Goal: Transaction & Acquisition: Purchase product/service

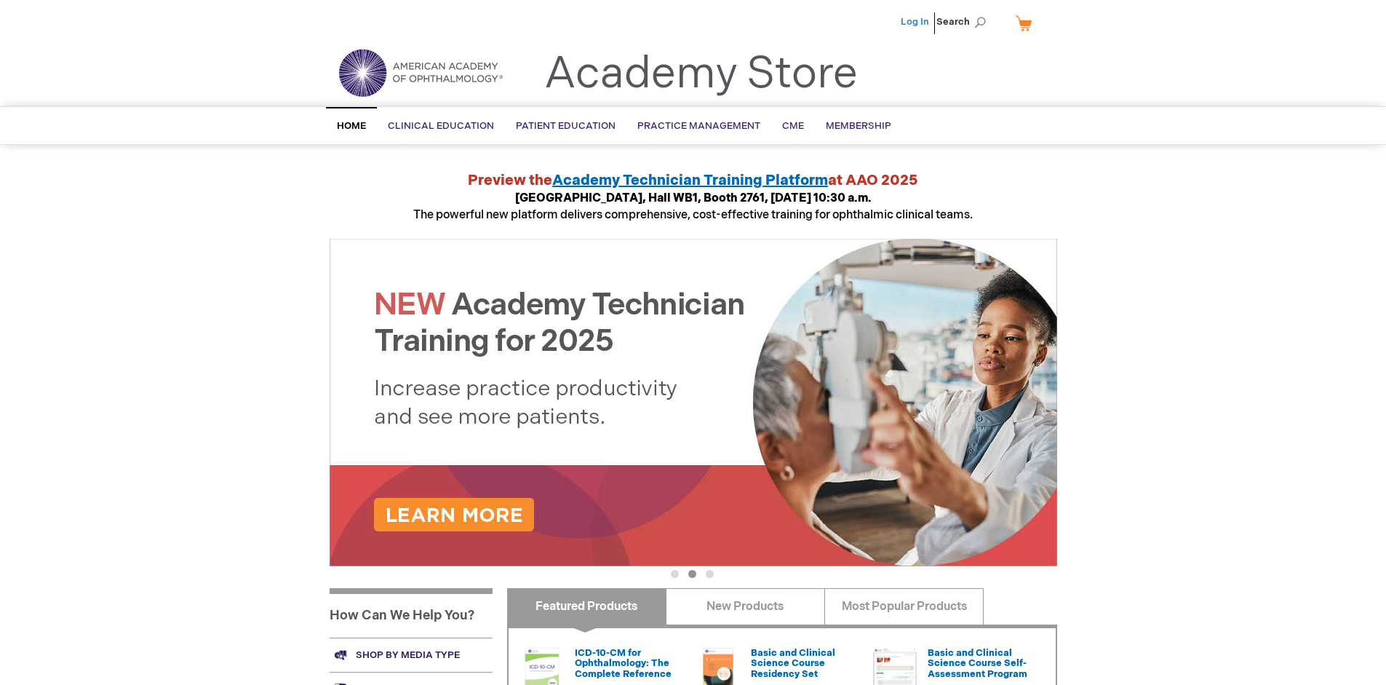
click at [916, 22] on link "Log In" at bounding box center [915, 22] width 28 height 12
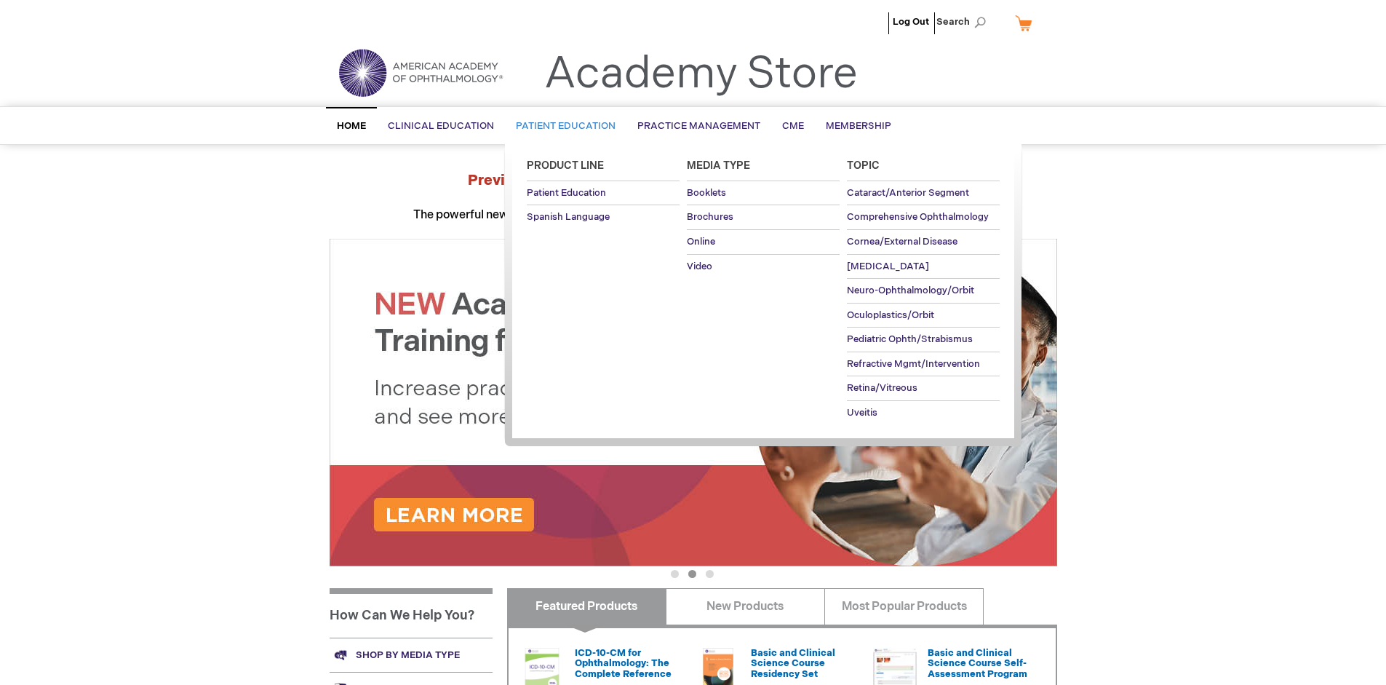
click at [562, 126] on span "Patient Education" at bounding box center [566, 126] width 100 height 12
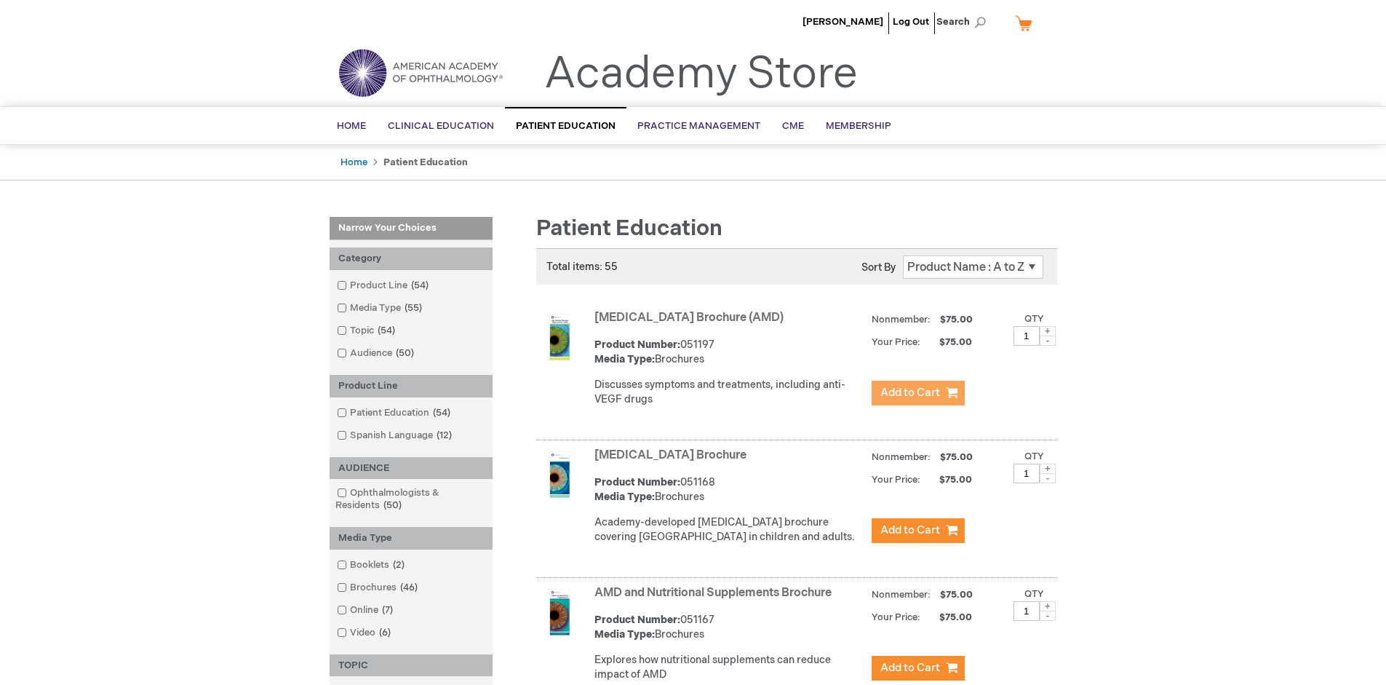
click at [917, 393] on span "Add to Cart" at bounding box center [910, 393] width 60 height 14
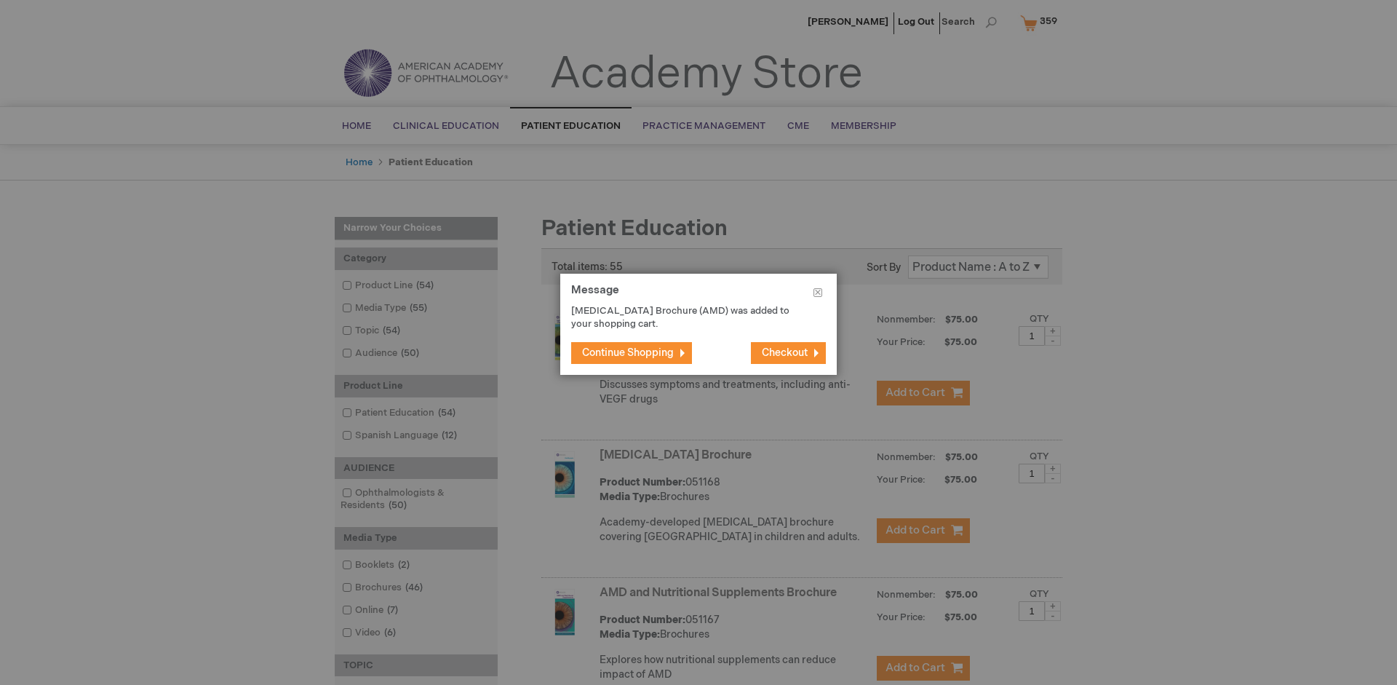
click at [628, 352] on span "Continue Shopping" at bounding box center [628, 352] width 92 height 12
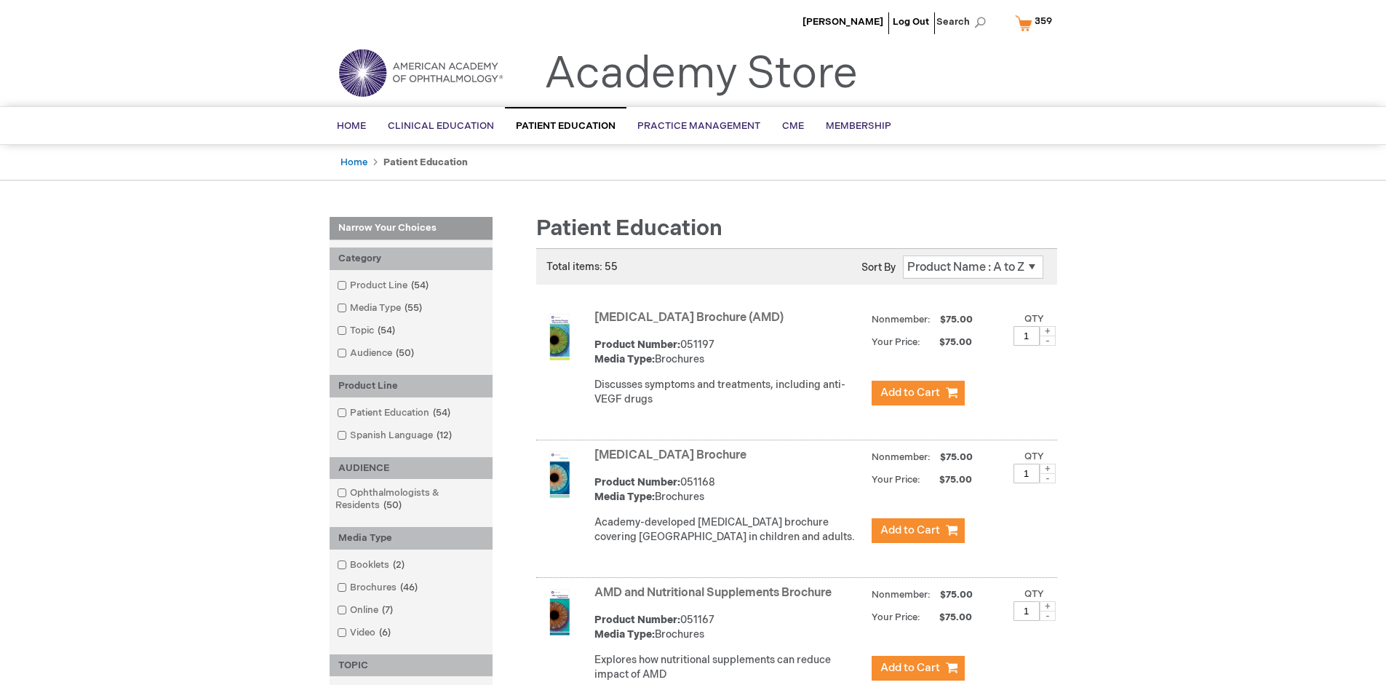
click at [716, 600] on link "AMD and Nutritional Supplements Brochure" at bounding box center [712, 593] width 237 height 14
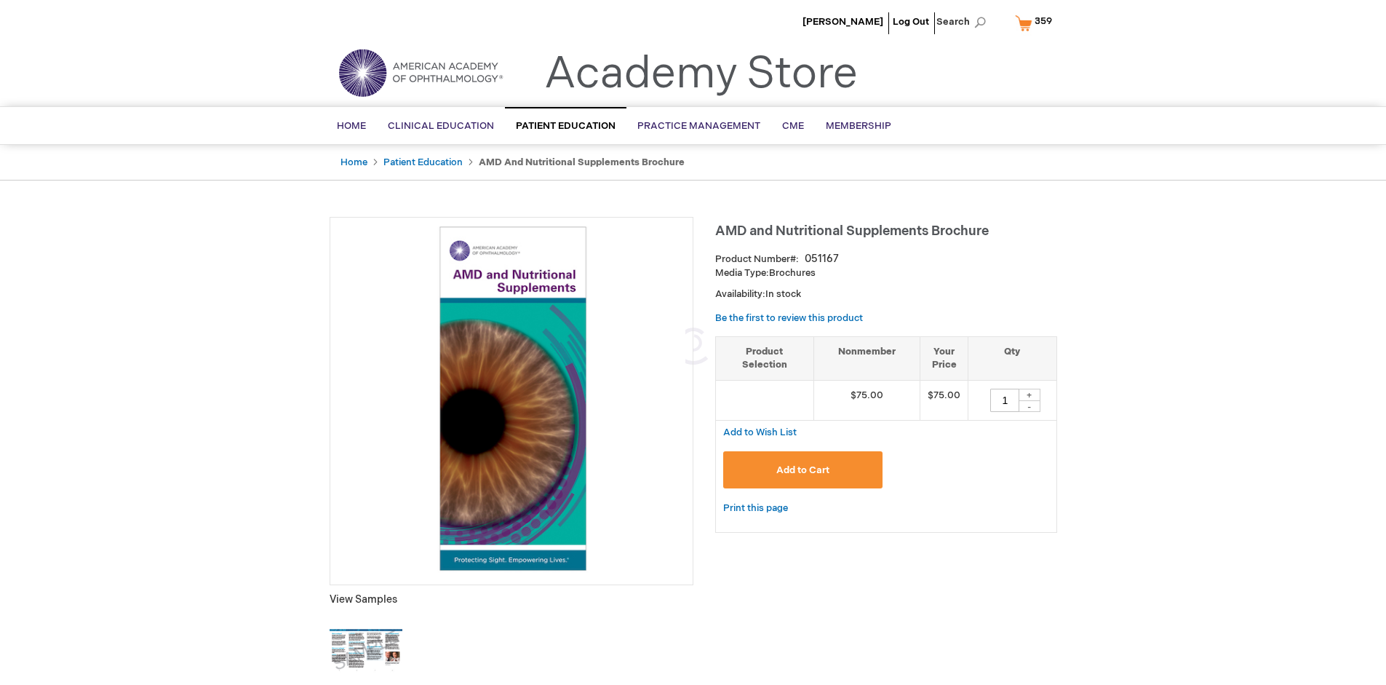
type input "1"
click at [803, 469] on span "Add to Cart" at bounding box center [802, 470] width 53 height 12
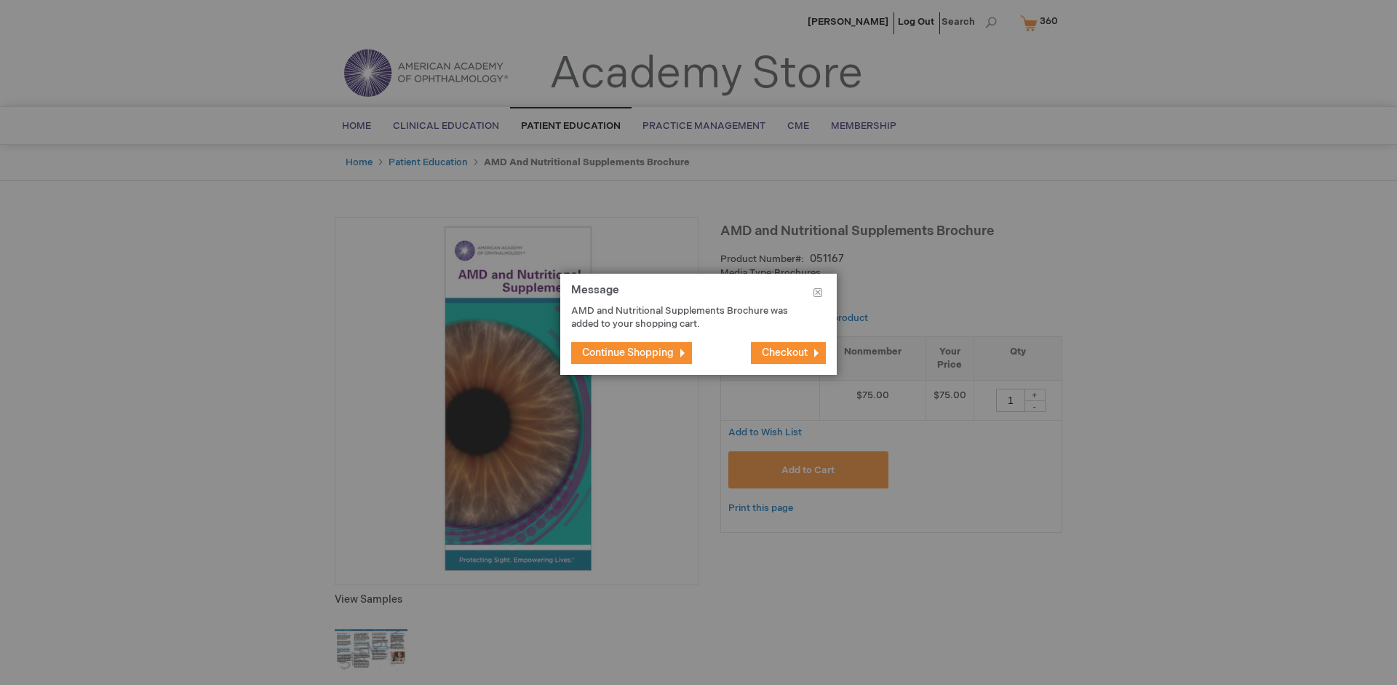
click at [628, 352] on span "Continue Shopping" at bounding box center [628, 352] width 92 height 12
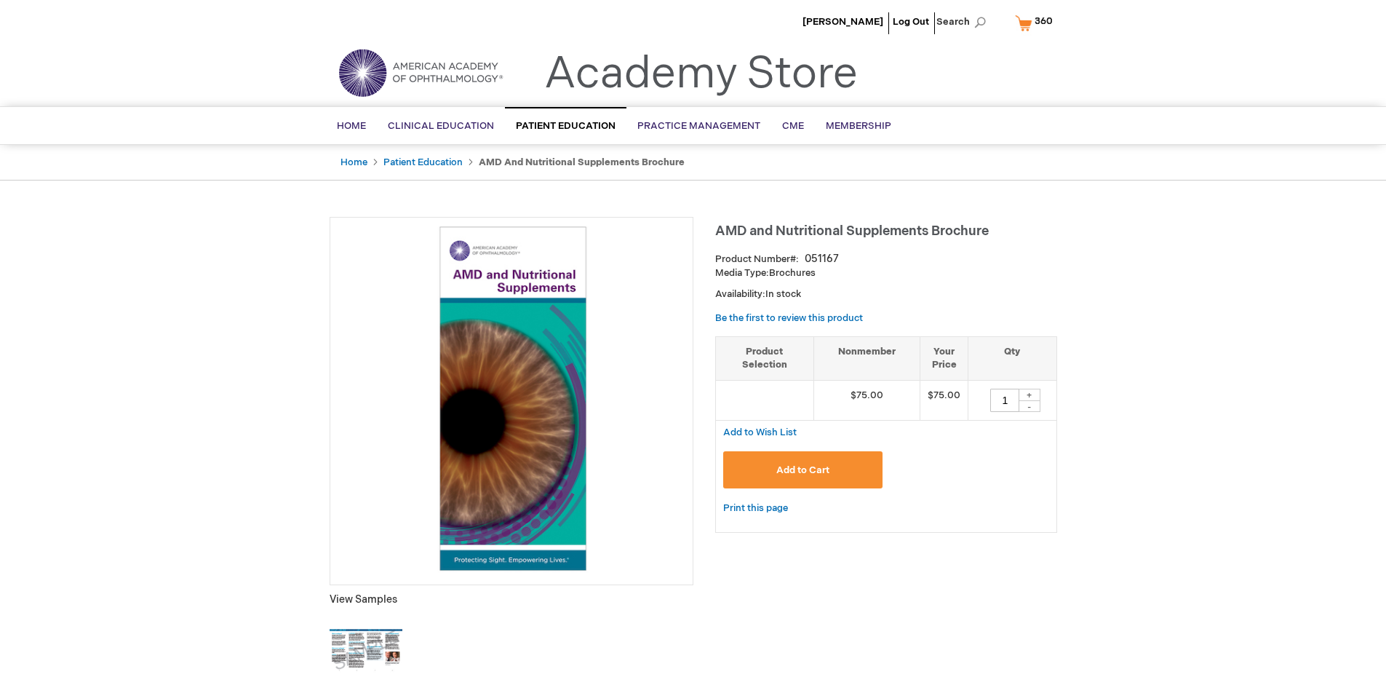
click at [1036, 23] on span "360" at bounding box center [1044, 21] width 18 height 12
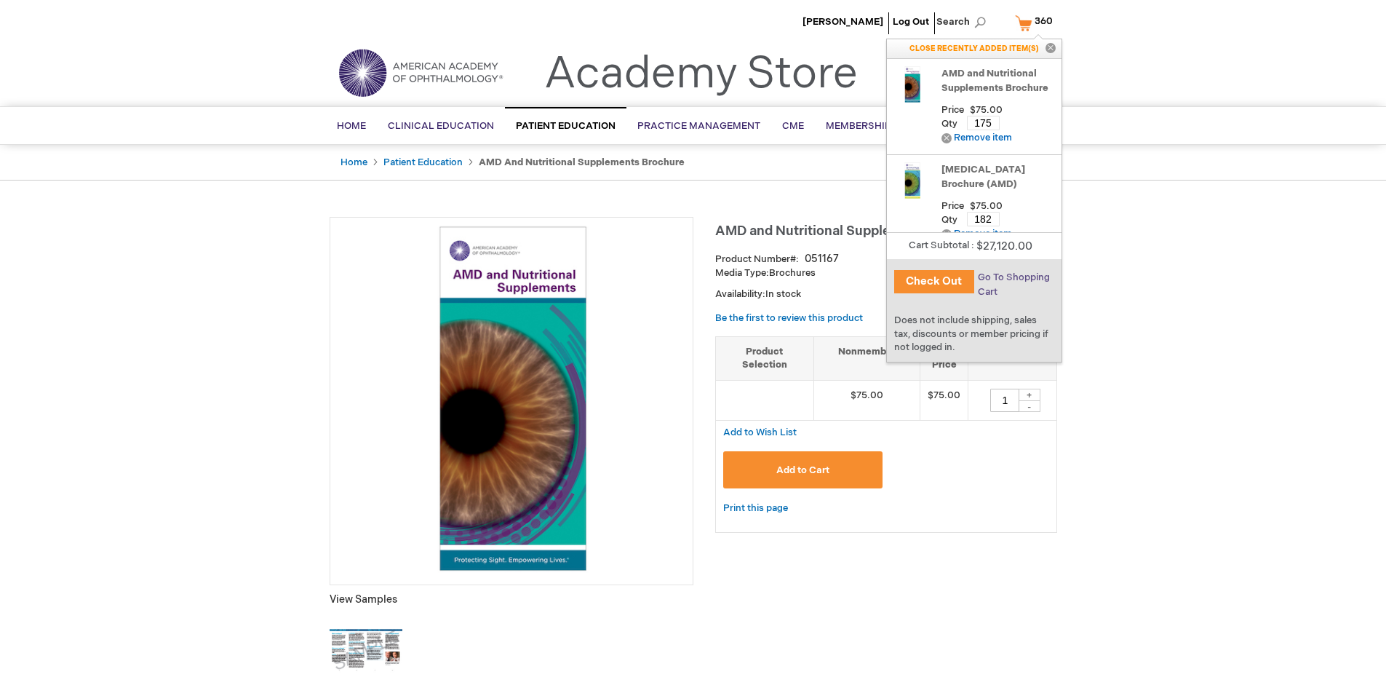
click at [1012, 277] on span "Go To Shopping Cart" at bounding box center [1014, 284] width 72 height 26
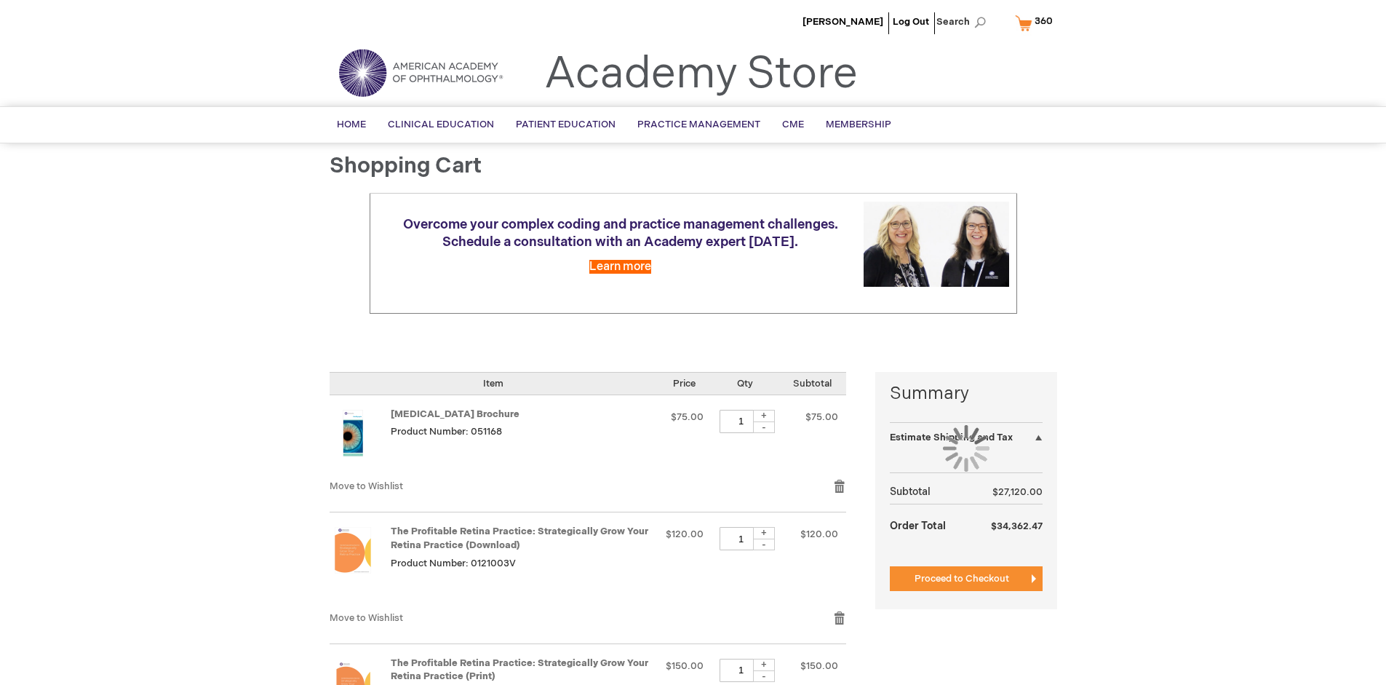
select select "US"
select select "41"
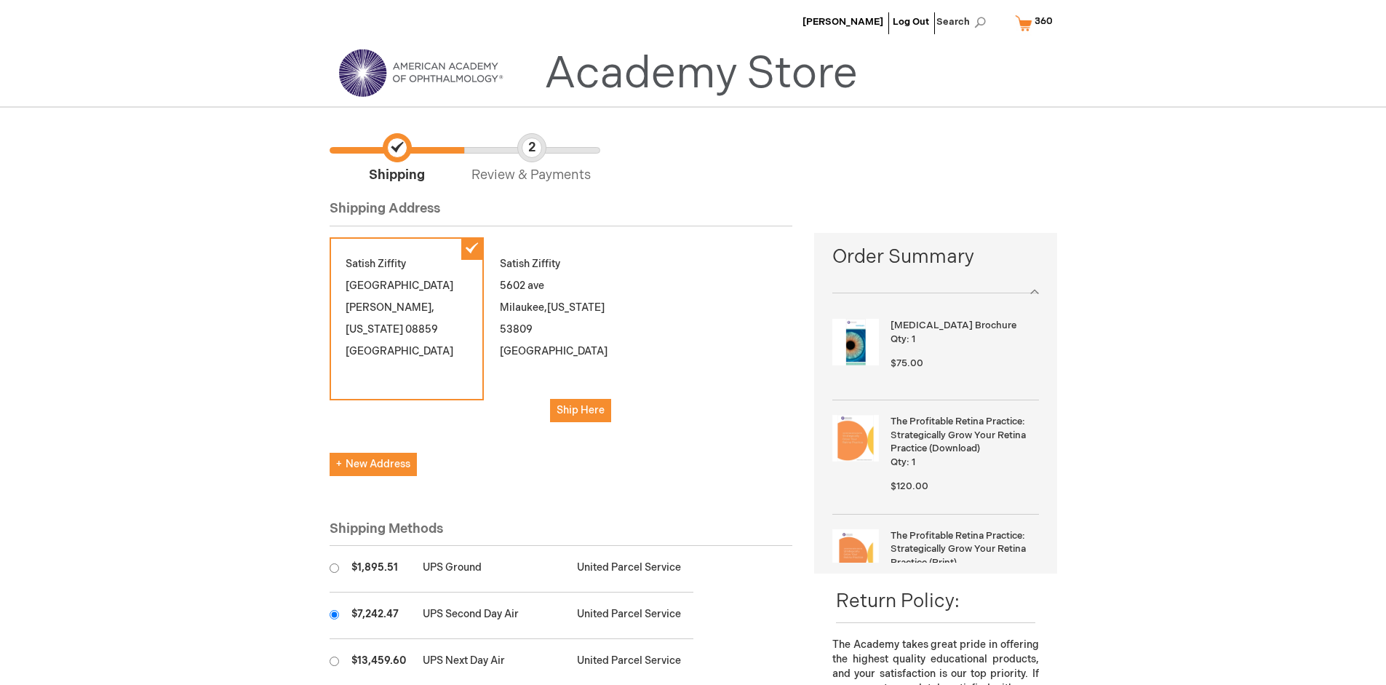
click at [334, 614] on input "radio" at bounding box center [334, 614] width 9 height 9
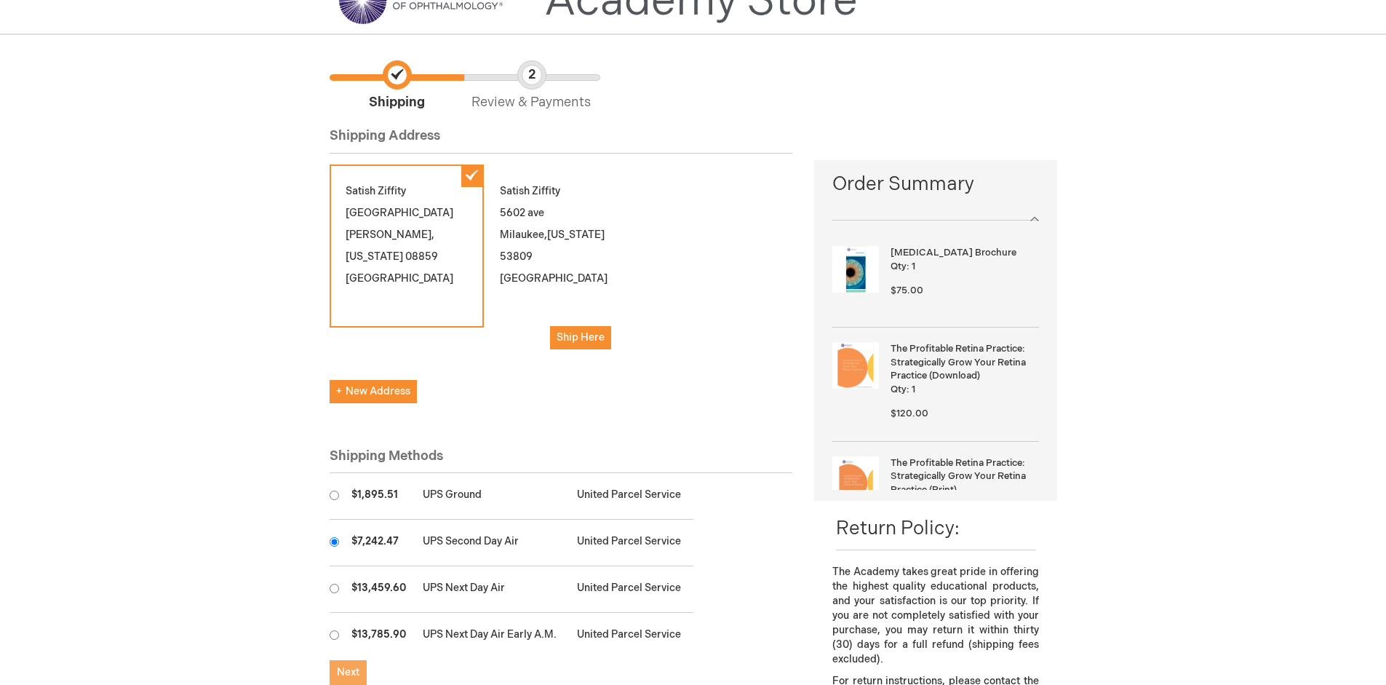
click at [348, 672] on span "Next" at bounding box center [348, 672] width 23 height 12
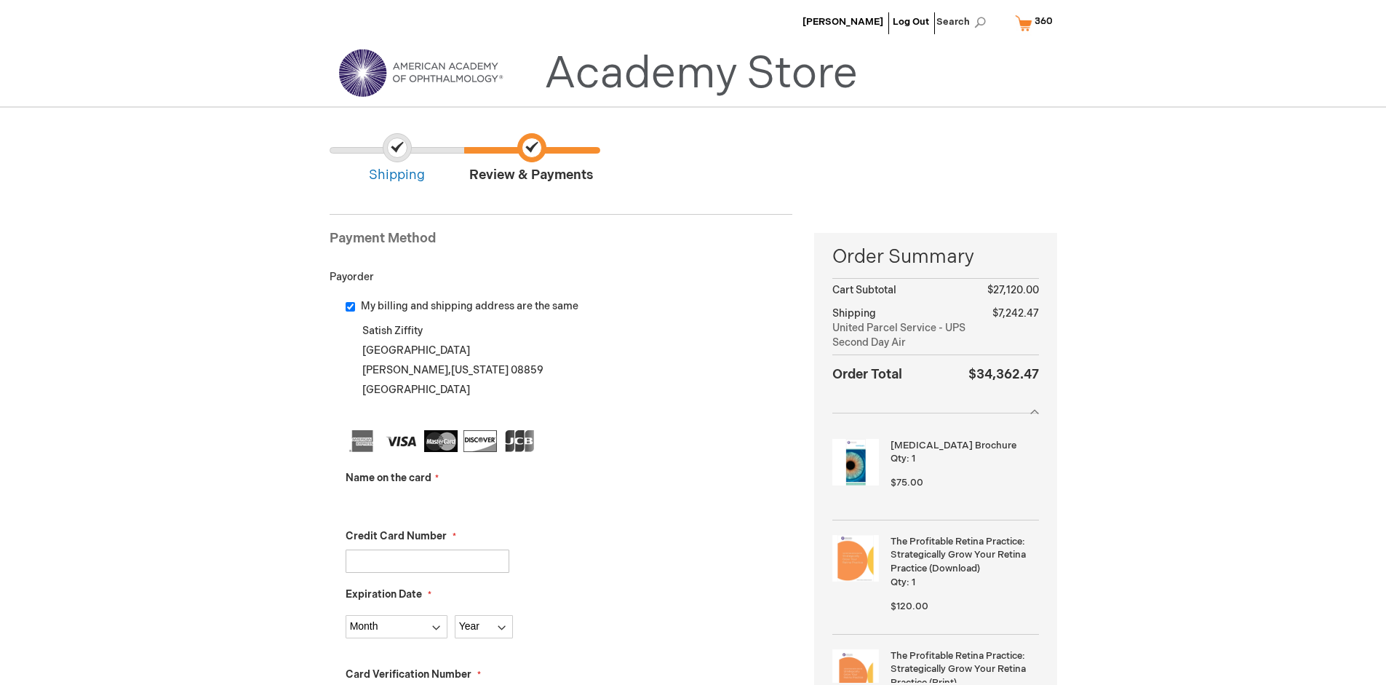
click at [427, 502] on input "Name on the card" at bounding box center [428, 502] width 164 height 23
